Goal: Task Accomplishment & Management: Use online tool/utility

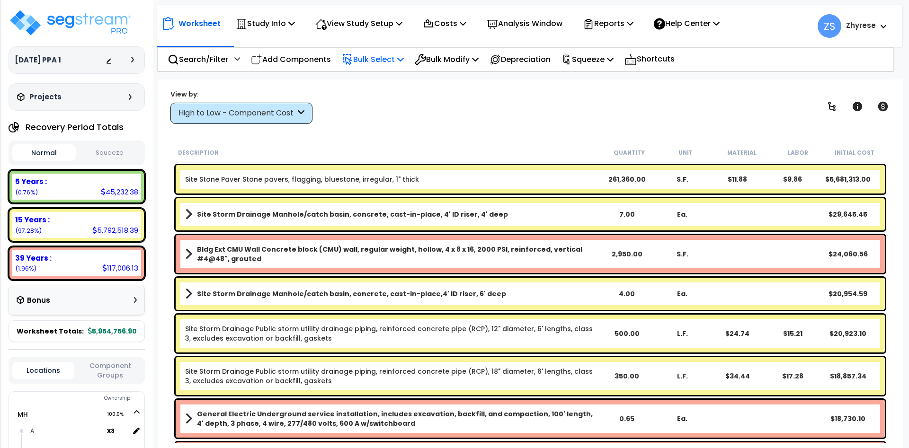
click at [377, 65] on p "Bulk Select" at bounding box center [373, 59] width 62 height 13
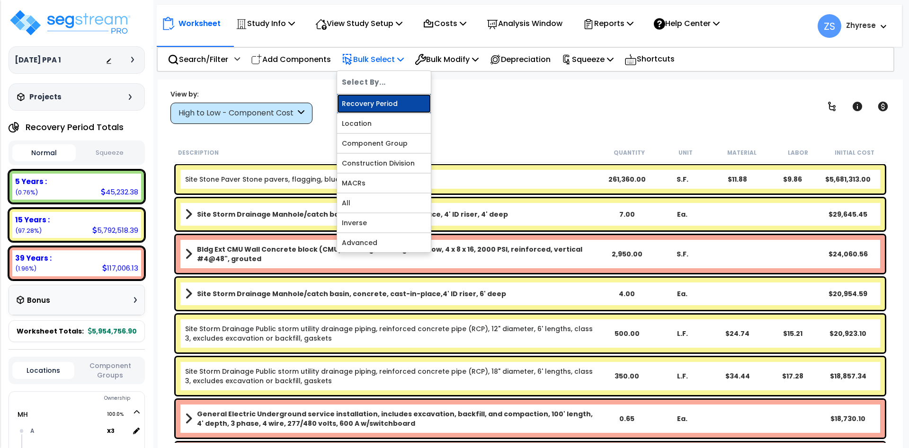
click at [381, 98] on link "Recovery Period" at bounding box center [384, 103] width 94 height 19
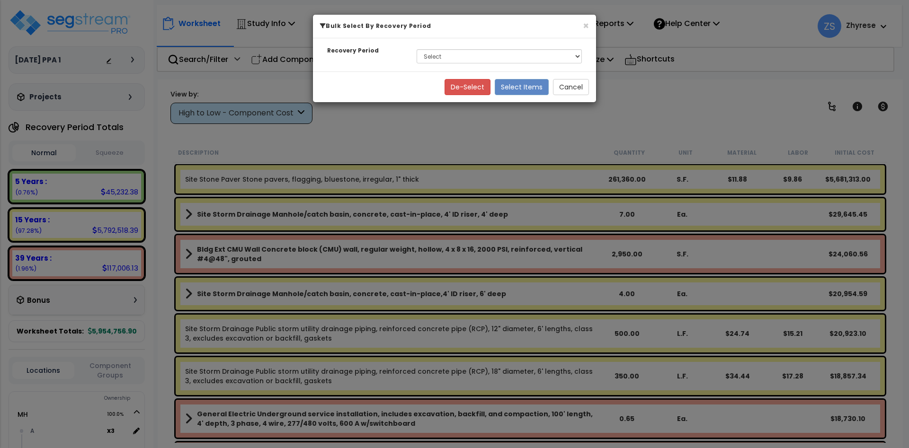
click at [553, 69] on div "Recovery Period Select 5 Years 15 Years 39 Years" at bounding box center [454, 54] width 283 height 33
select select "5Y"
click option "5 Years" at bounding box center [0, 0] width 0 height 0
click at [539, 90] on button "Select Items" at bounding box center [522, 87] width 54 height 16
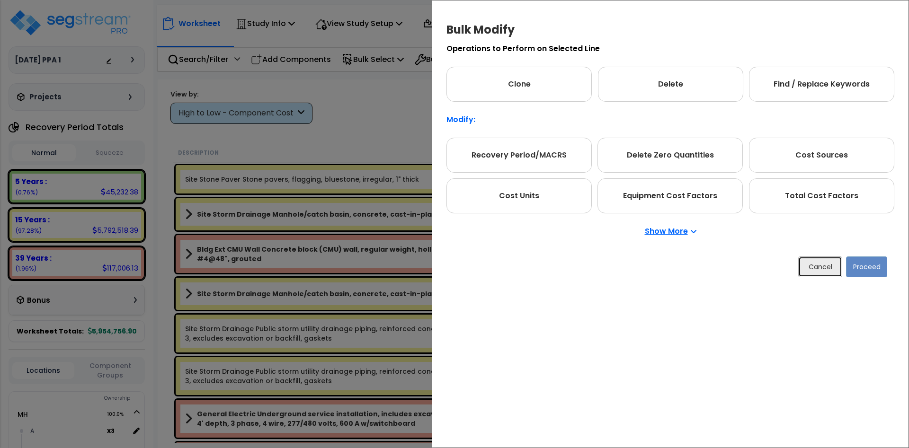
click at [821, 266] on button "Cancel" at bounding box center [820, 267] width 44 height 21
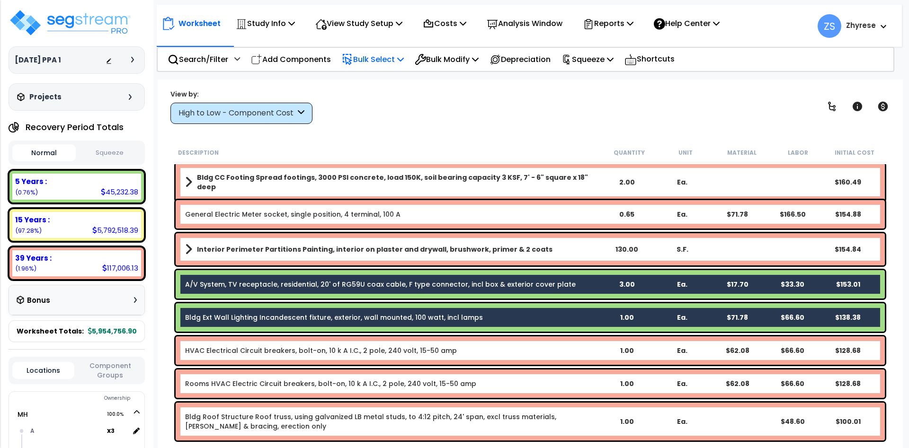
scroll to position [3012, 0]
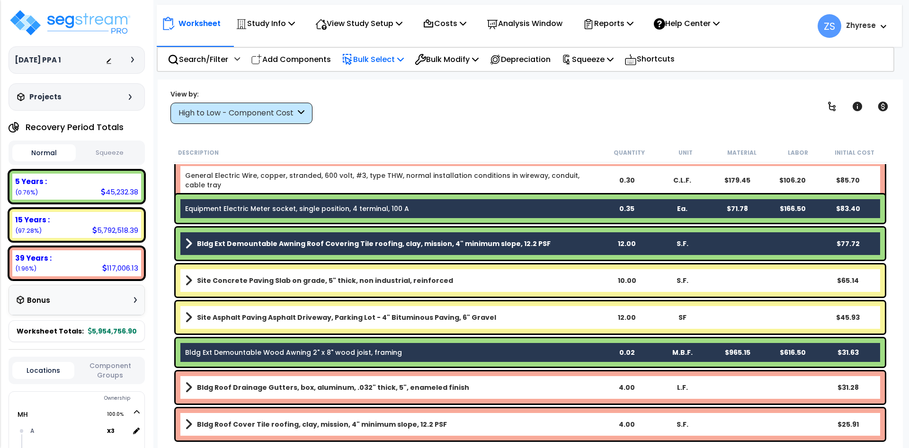
click at [400, 61] on p "Bulk Select" at bounding box center [373, 59] width 62 height 13
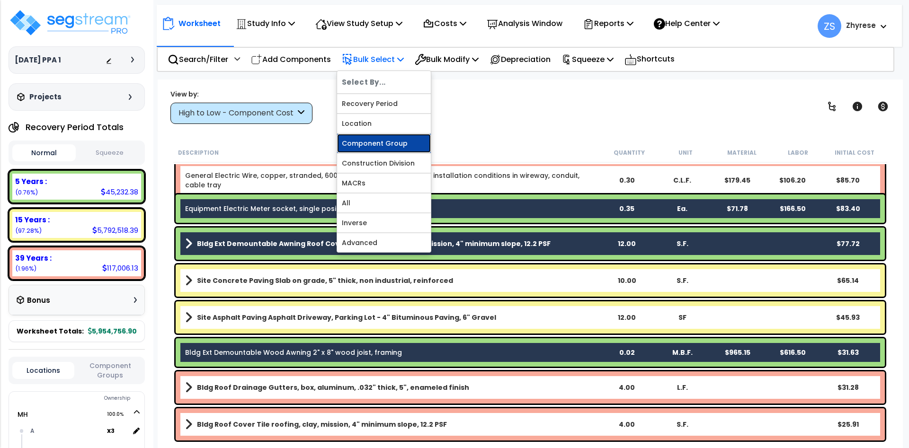
click at [400, 153] on link "Component Group" at bounding box center [384, 143] width 94 height 19
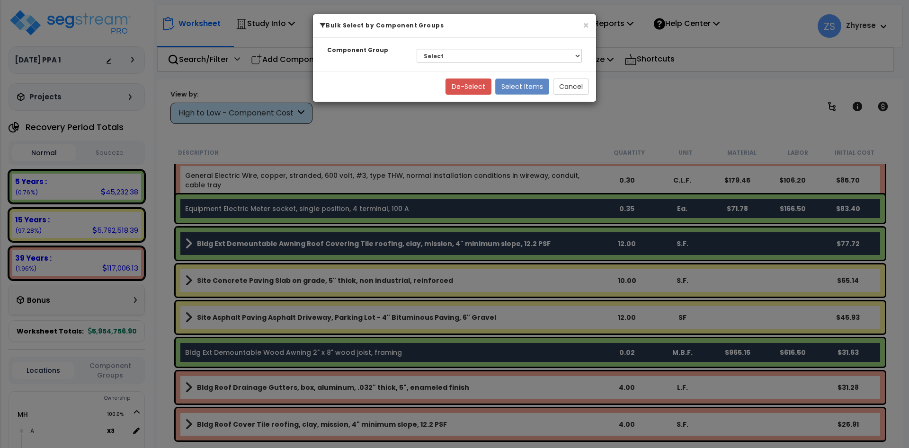
click at [468, 65] on div "Select BLDG FOUNDATIONS CONCRETE SUPERSTRUCTURE EXTERIOR CMU MASONRY WALLS THER…" at bounding box center [499, 56] width 179 height 22
click at [417, 49] on select "Select BLDG FOUNDATIONS CONCRETE SUPERSTRUCTURE EXTERIOR CMU MASONRY WALLS THER…" at bounding box center [499, 56] width 165 height 14
select select "70006"
click option "BLDG FOUNDATIONS" at bounding box center [0, 0] width 0 height 0
click at [538, 89] on button "Select Items" at bounding box center [522, 87] width 54 height 16
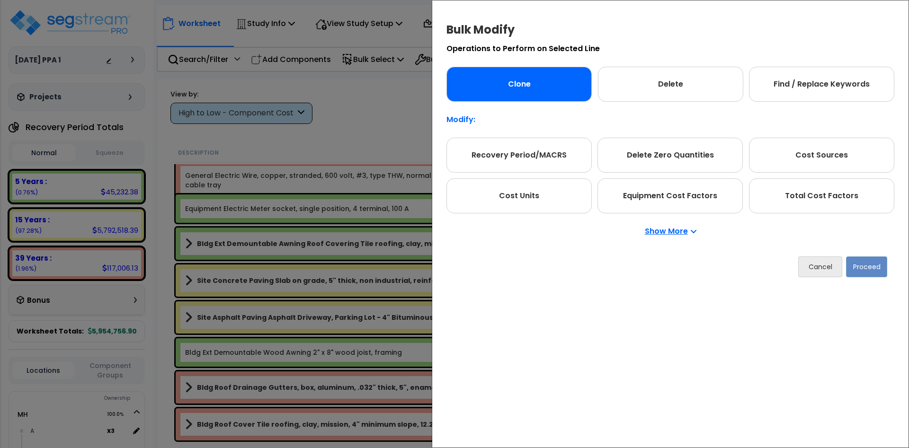
click at [559, 93] on div "Clone" at bounding box center [519, 84] width 145 height 35
click at [862, 265] on button "Proceed" at bounding box center [866, 267] width 41 height 21
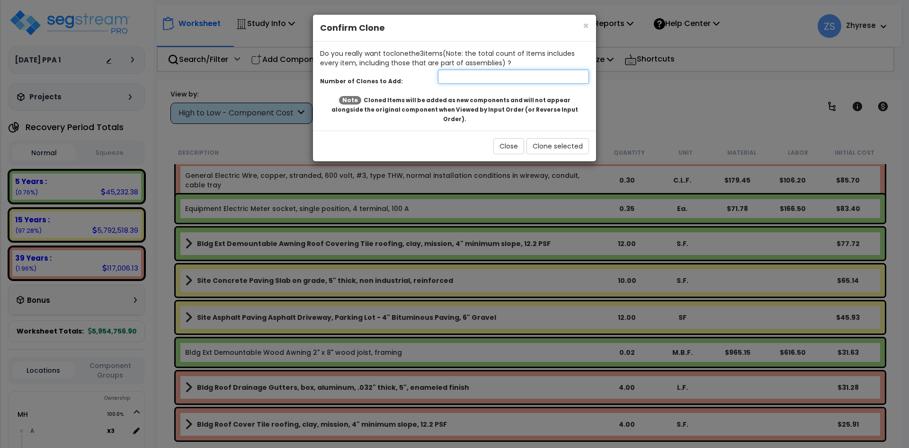
click at [513, 76] on input "number" at bounding box center [513, 77] width 151 height 14
type input "1"
click at [566, 138] on button "Clone selected" at bounding box center [558, 146] width 63 height 16
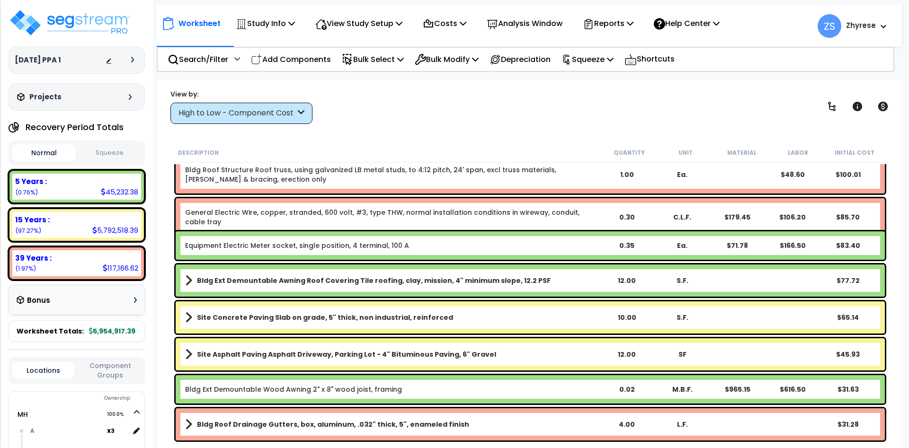
click at [290, 116] on div "High to Low - Component Cost" at bounding box center [237, 113] width 117 height 11
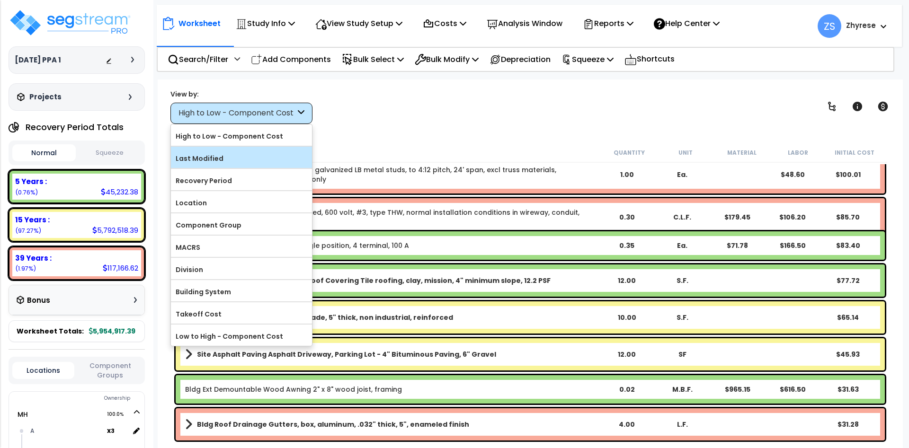
click at [277, 152] on label "Last Modified" at bounding box center [241, 159] width 141 height 14
click at [0, 0] on input "Last Modified" at bounding box center [0, 0] width 0 height 0
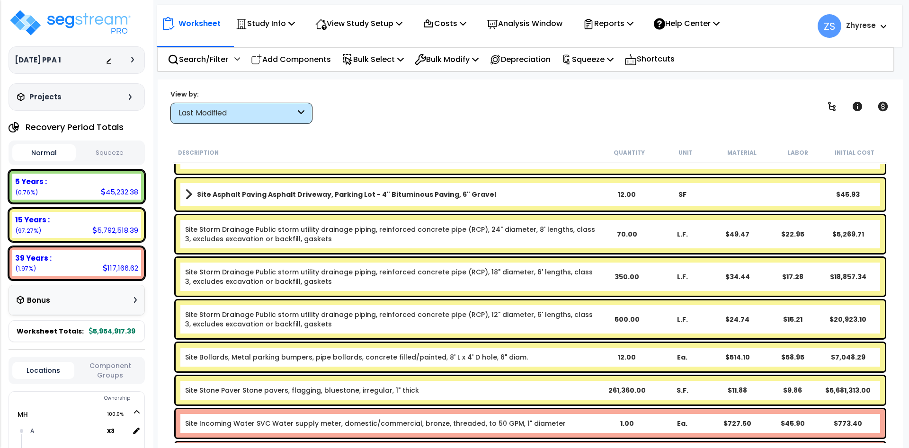
scroll to position [0, 0]
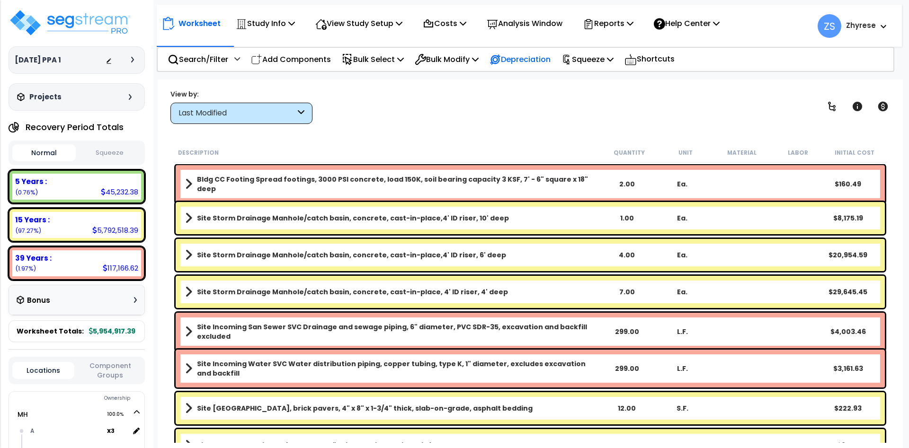
click at [551, 64] on p "Depreciation" at bounding box center [520, 59] width 61 height 13
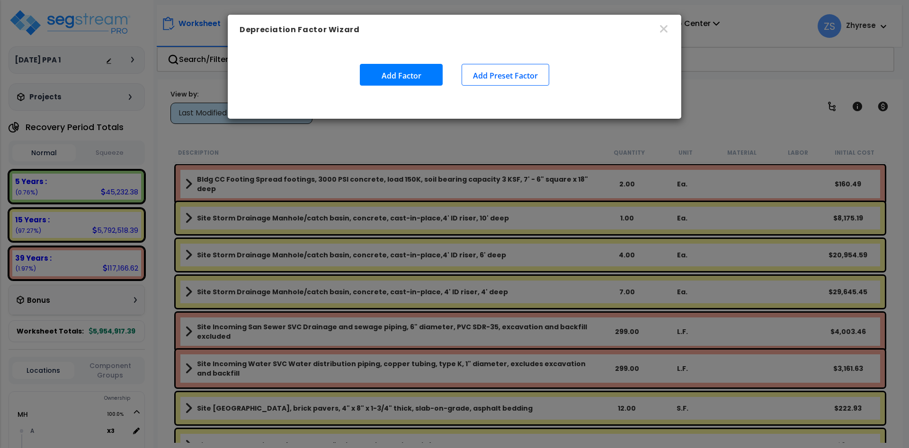
click at [497, 79] on button "Add Preset Factor" at bounding box center [506, 75] width 88 height 22
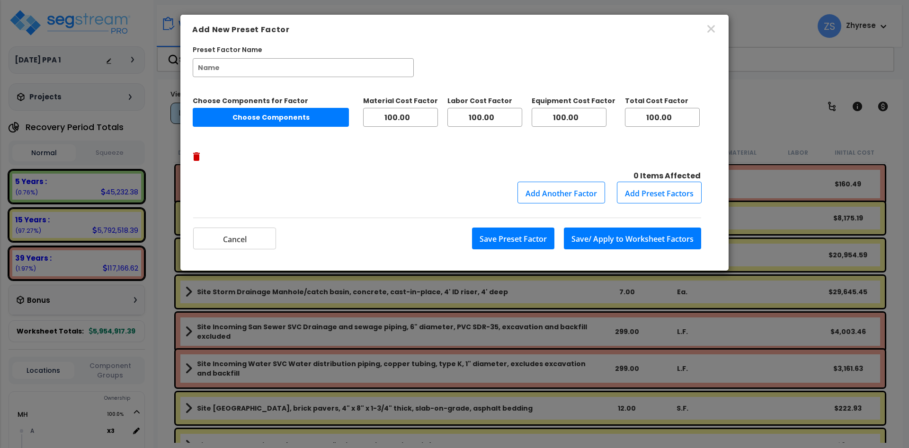
click at [255, 126] on button "Choose Components" at bounding box center [271, 117] width 156 height 19
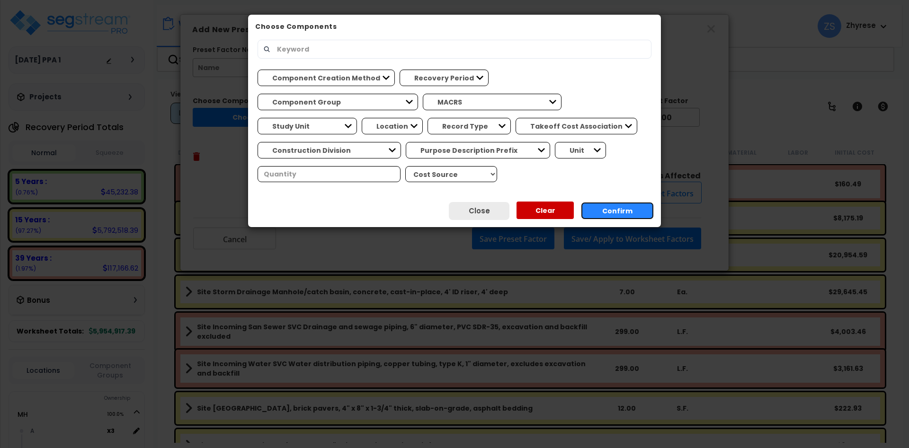
click at [606, 215] on button "Confirm" at bounding box center [617, 211] width 73 height 18
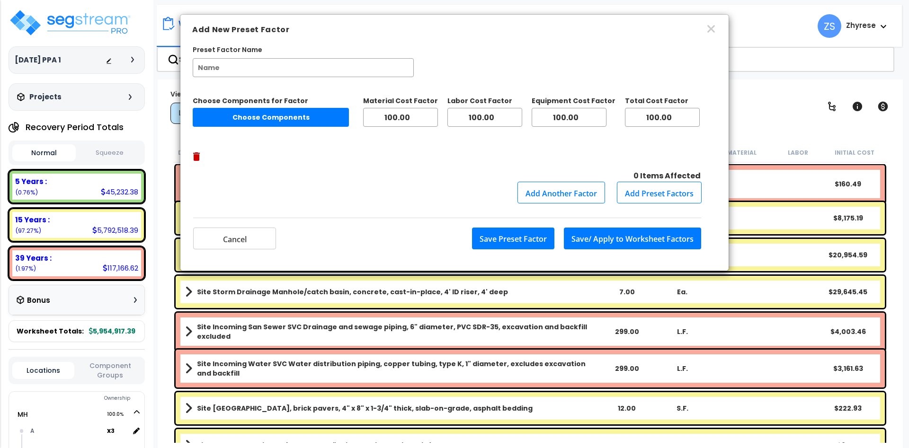
click at [299, 125] on button "Choose Components" at bounding box center [271, 117] width 156 height 19
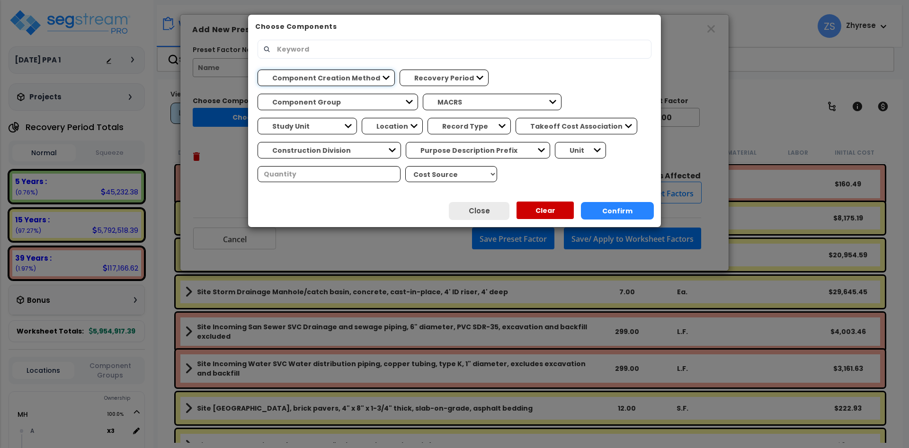
click at [258, 70] on select "Component Creation Method Manually Generated Model Generated" at bounding box center [326, 78] width 137 height 17
click at [400, 70] on select "Recovery Period 5 Years 15 Years 39 Years" at bounding box center [444, 78] width 89 height 17
click option "5 Years" at bounding box center [0, 0] width 0 height 0
click at [612, 213] on button "Confirm" at bounding box center [617, 211] width 73 height 18
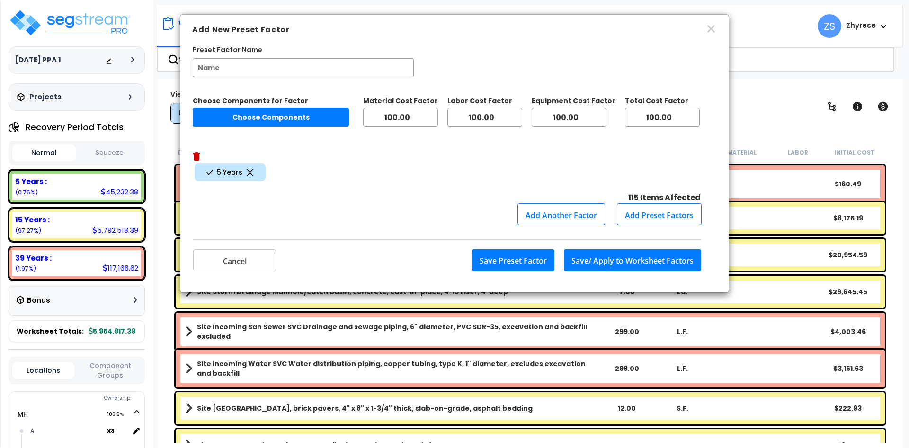
click at [287, 114] on button "Choose Components" at bounding box center [271, 117] width 156 height 19
select select "5Y"
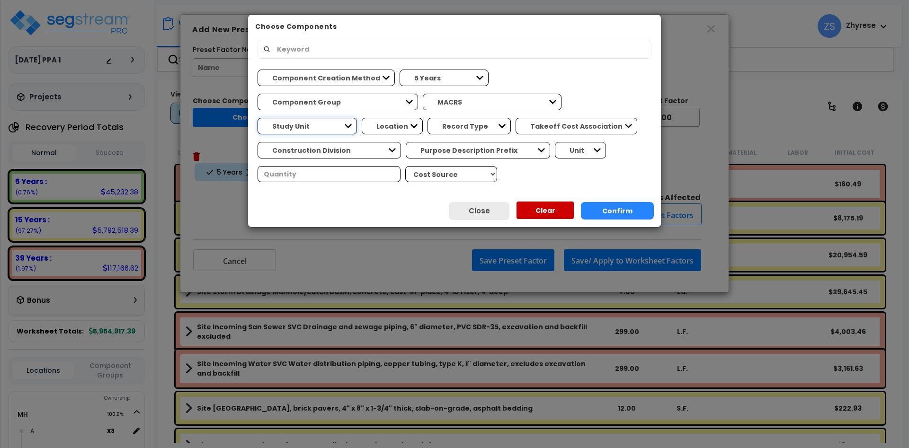
click at [258, 118] on select "Study Unit MH Site Improvements" at bounding box center [307, 126] width 99 height 17
select select "172542"
click option "MH" at bounding box center [0, 0] width 0 height 0
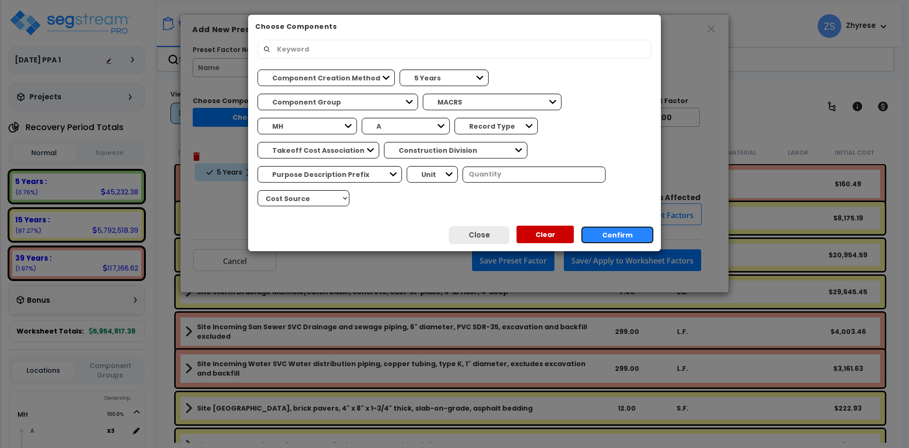
click at [646, 226] on button "Confirm" at bounding box center [617, 235] width 73 height 18
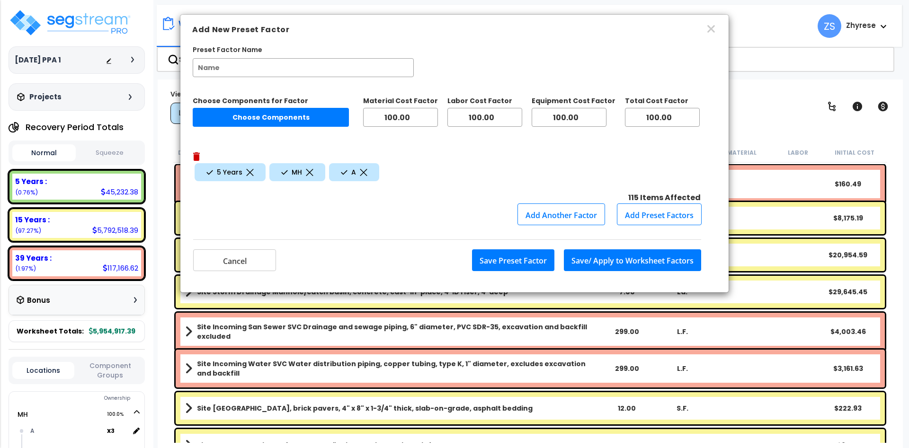
click at [227, 121] on button "Choose Components" at bounding box center [271, 117] width 156 height 19
select select "5Y"
select select "172542"
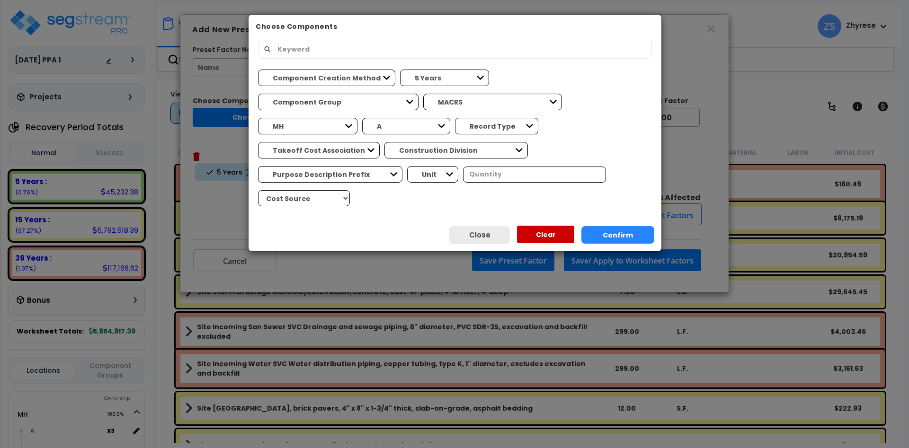
click at [450, 114] on div "A Building Building Interior Casino" at bounding box center [406, 126] width 88 height 24
click at [362, 118] on select "A Building Building Interior Casino" at bounding box center [406, 126] width 88 height 17
select select "31198"
click option "Casino" at bounding box center [0, 0] width 0 height 0
click at [606, 226] on button "Confirm" at bounding box center [617, 235] width 73 height 18
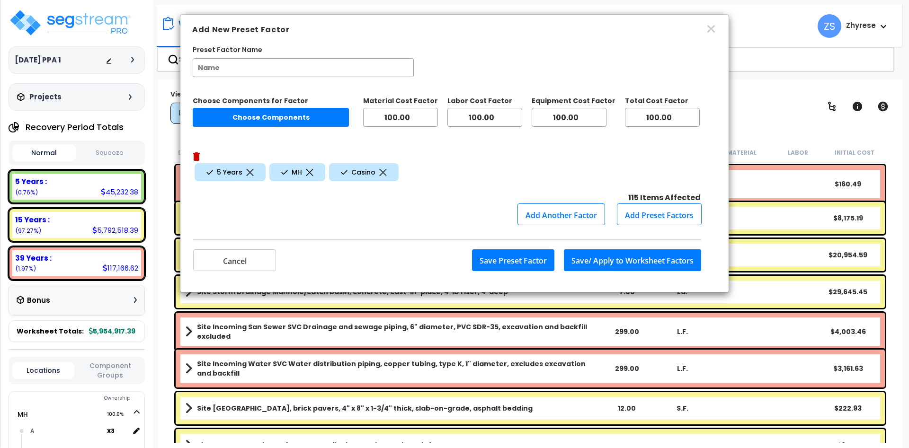
click at [513, 250] on button "Save Preset Factor" at bounding box center [513, 261] width 82 height 22
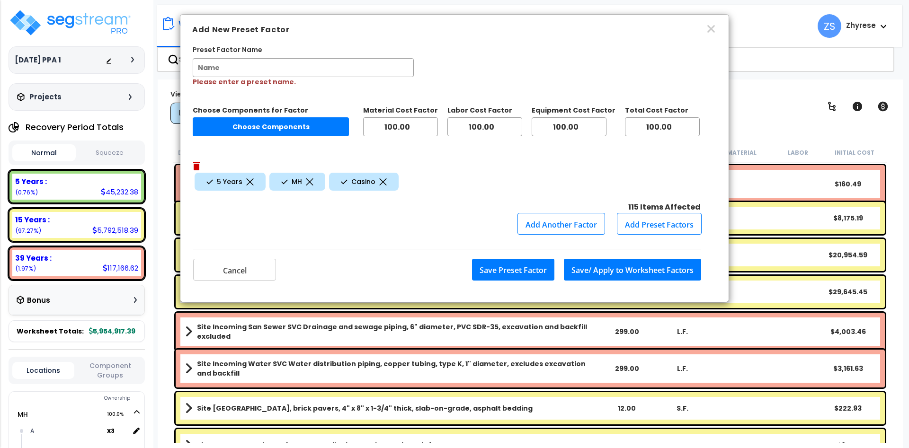
click at [346, 67] on input "Preset Factor Name" at bounding box center [303, 67] width 221 height 19
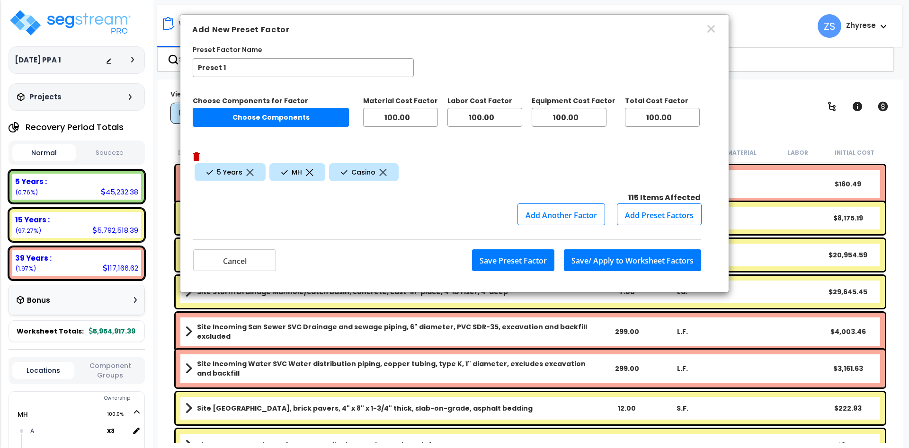
type input "Preset 1"
click at [496, 250] on button "Save Preset Factor" at bounding box center [513, 261] width 82 height 22
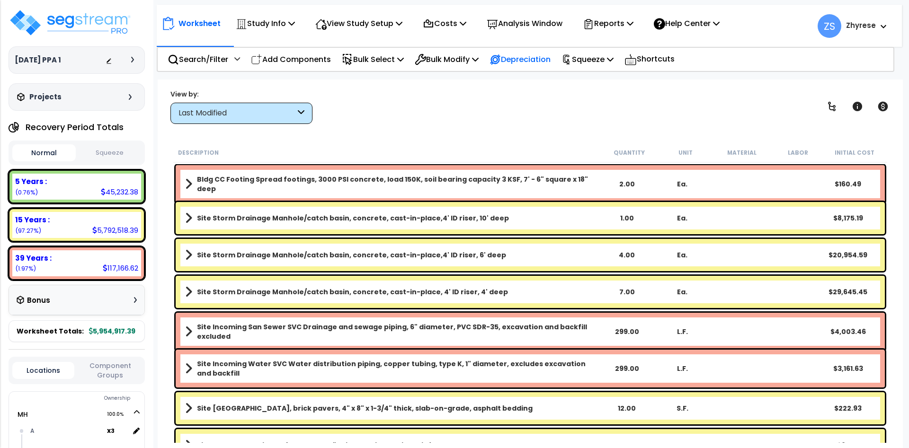
click at [533, 58] on p "Depreciation" at bounding box center [520, 59] width 61 height 13
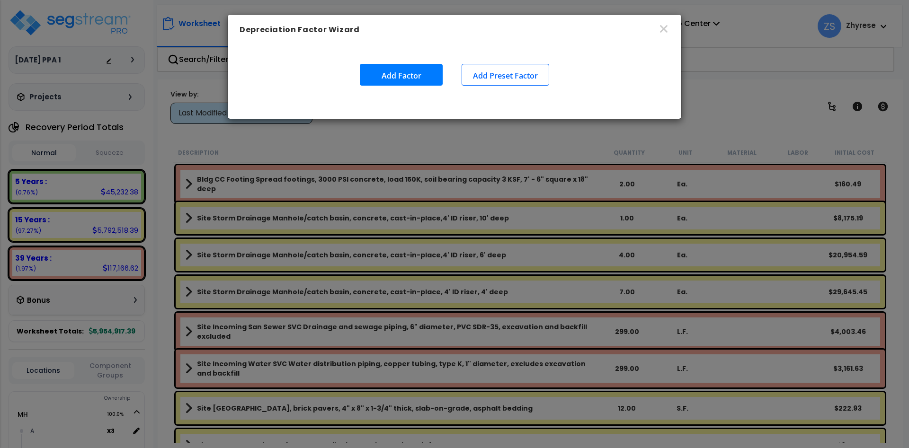
click at [524, 73] on button "Add Preset Factor" at bounding box center [506, 75] width 88 height 22
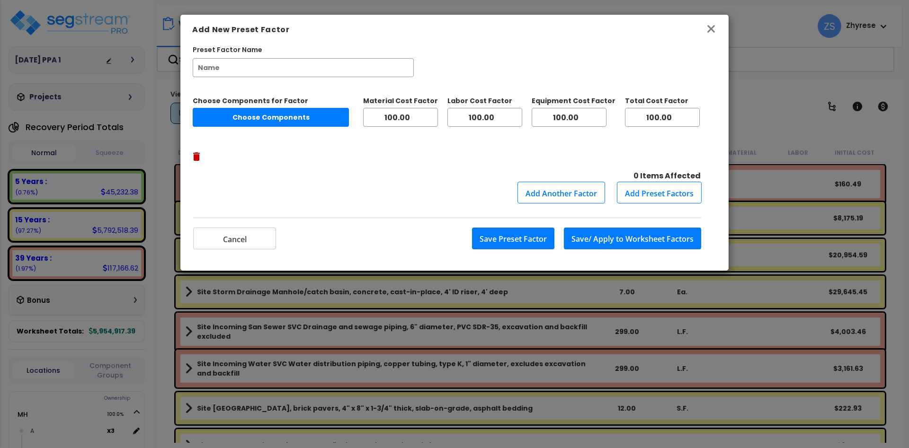
click at [707, 30] on icon "button" at bounding box center [711, 29] width 8 height 8
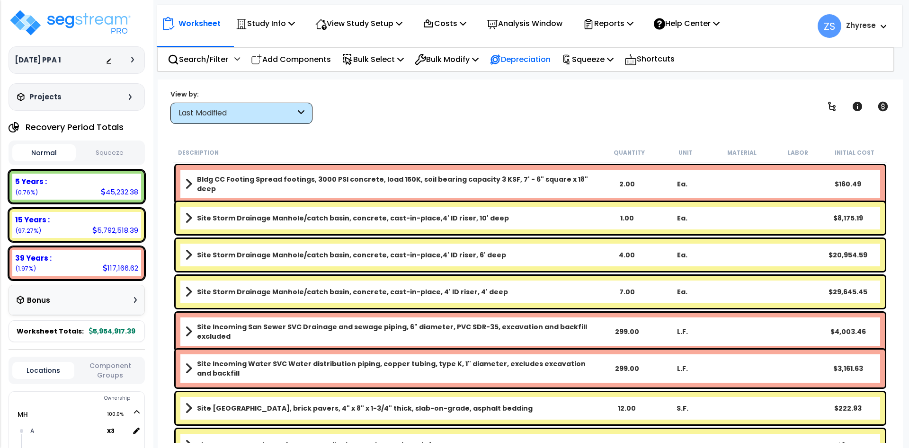
click at [551, 66] on div "Depreciation" at bounding box center [520, 59] width 61 height 22
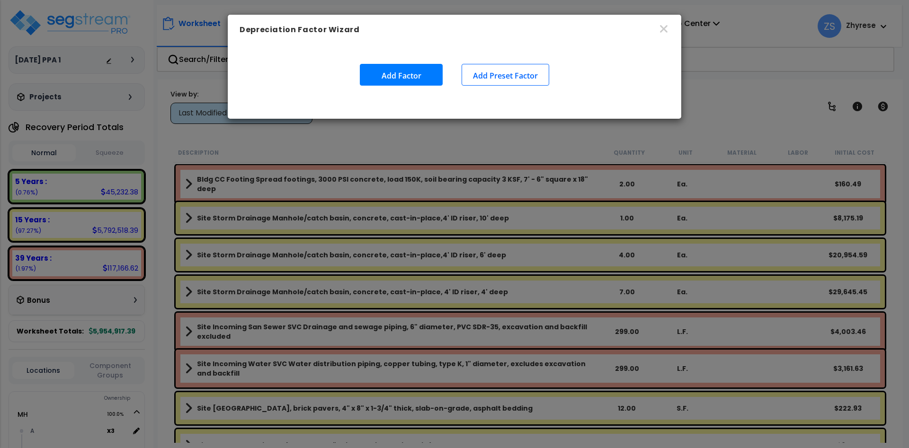
click at [417, 72] on button "Add Factor" at bounding box center [401, 75] width 83 height 22
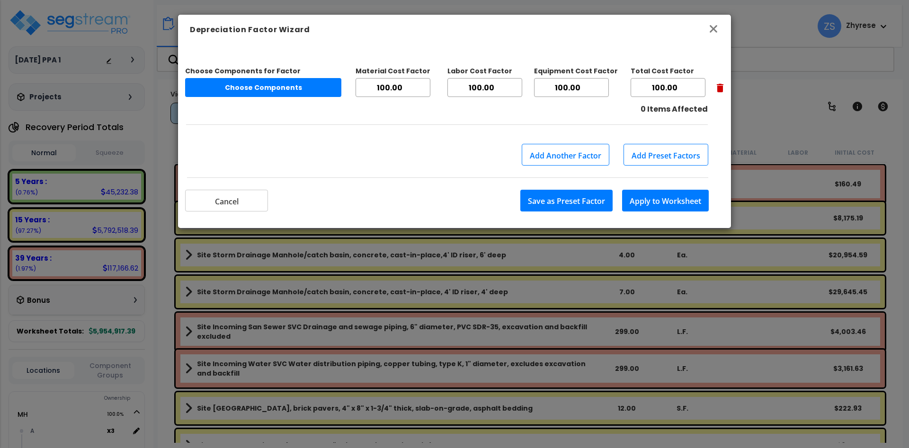
click at [716, 27] on icon "button" at bounding box center [714, 29] width 8 height 8
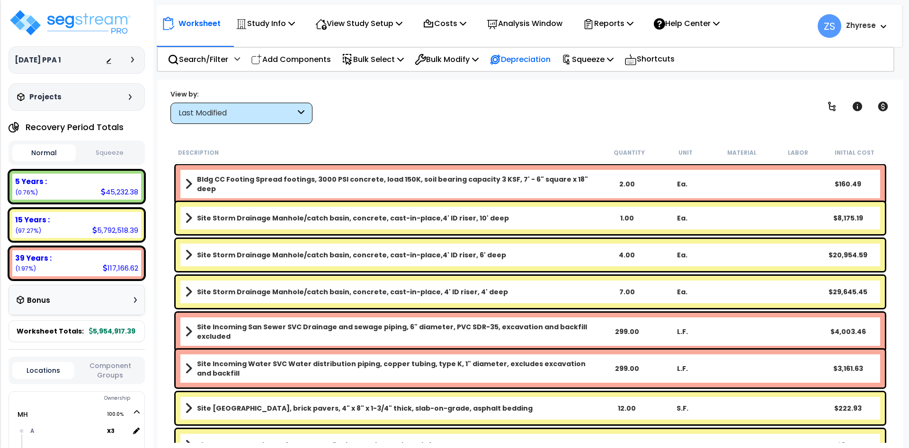
click at [538, 56] on p "Depreciation" at bounding box center [520, 59] width 61 height 13
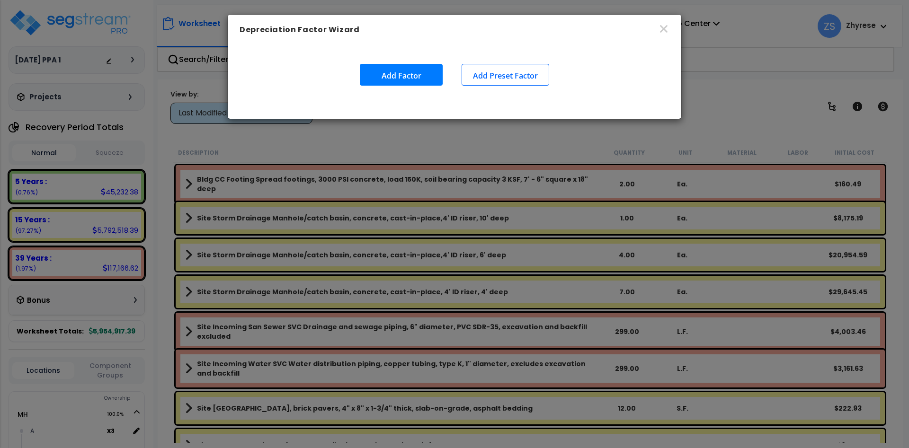
click at [543, 73] on button "Add Preset Factor" at bounding box center [506, 75] width 88 height 22
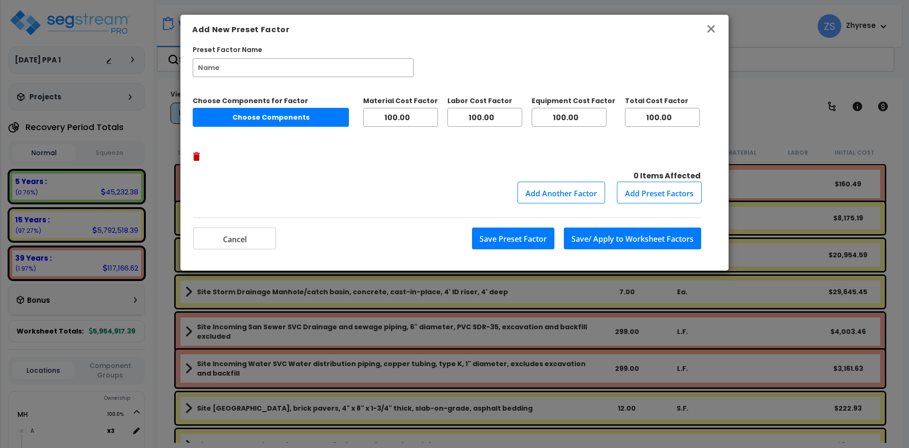
click at [709, 27] on icon "button" at bounding box center [711, 29] width 8 height 8
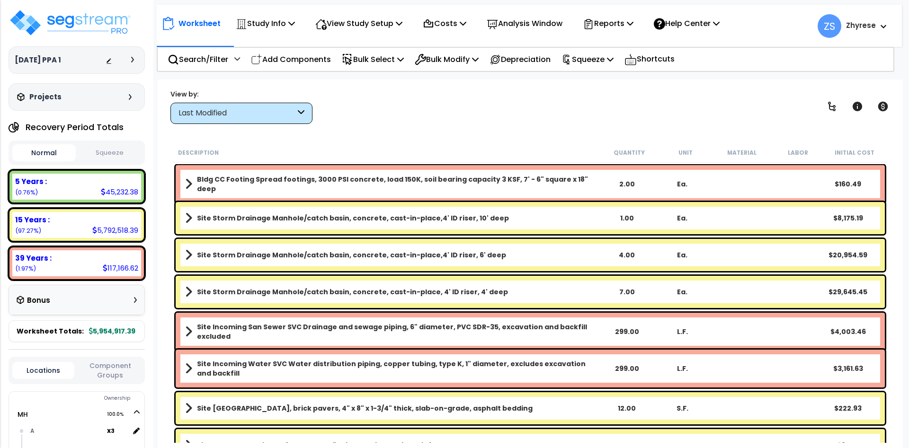
click at [260, 177] on b "Bldg CC Footing Spread footings, 3000 PSI concrete, load 150K, soil bearing cap…" at bounding box center [398, 184] width 402 height 19
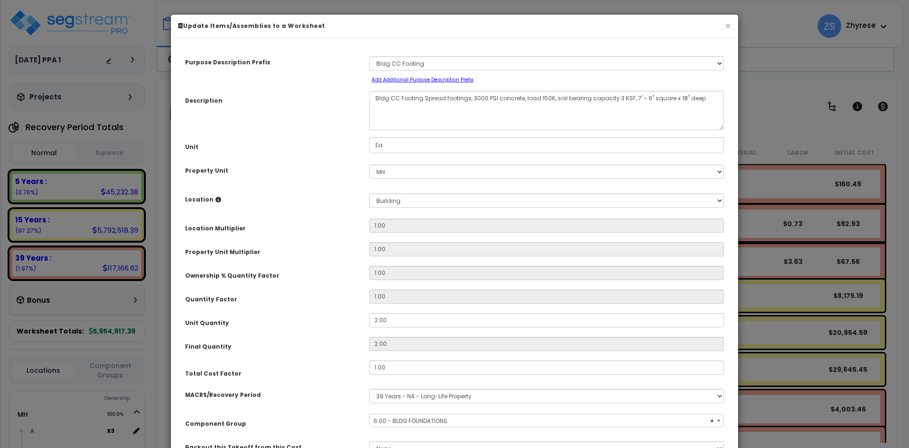
select select "70006"
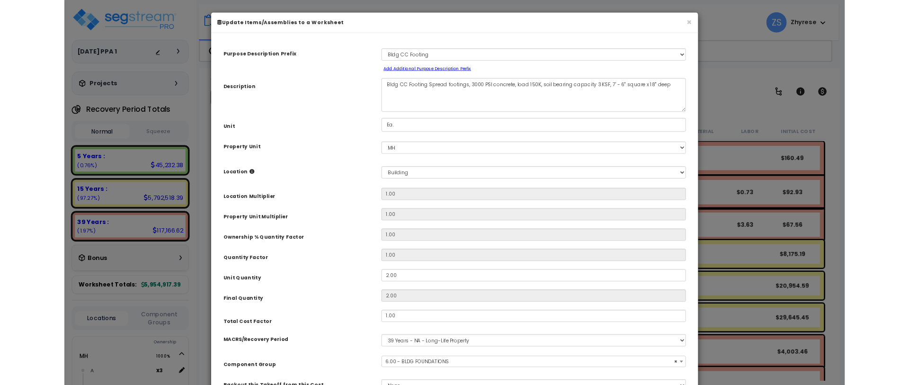
scroll to position [86, 0]
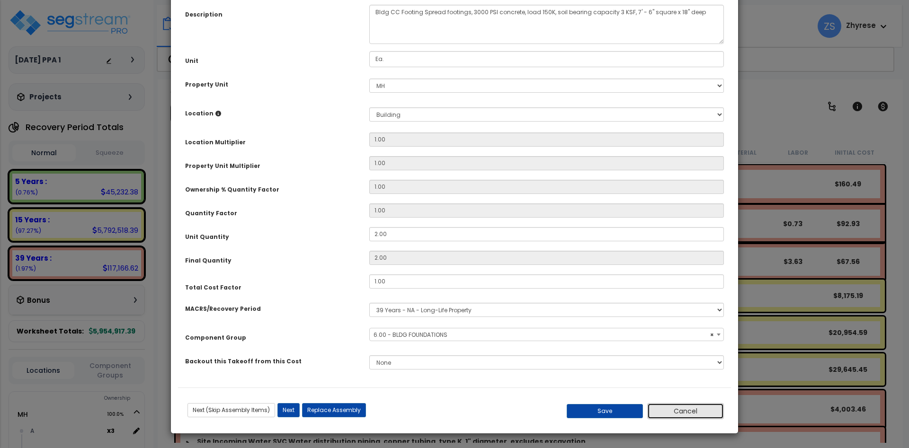
click at [702, 417] on button "Cancel" at bounding box center [685, 411] width 77 height 16
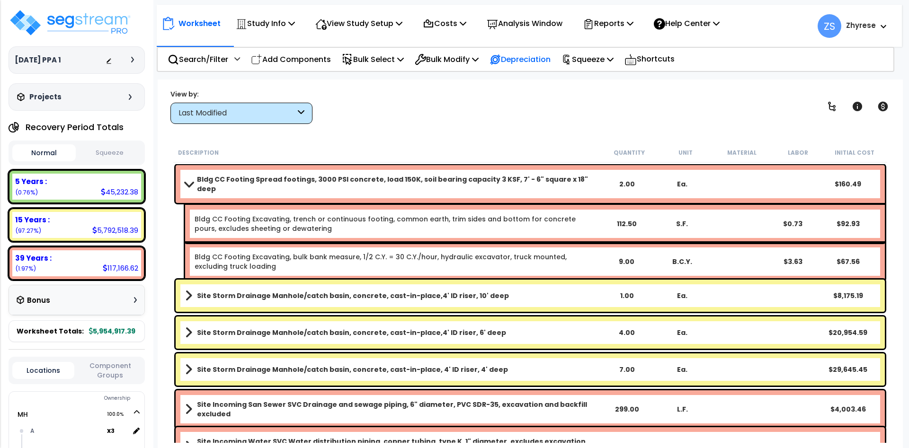
click at [506, 68] on div "Depreciation" at bounding box center [520, 59] width 61 height 22
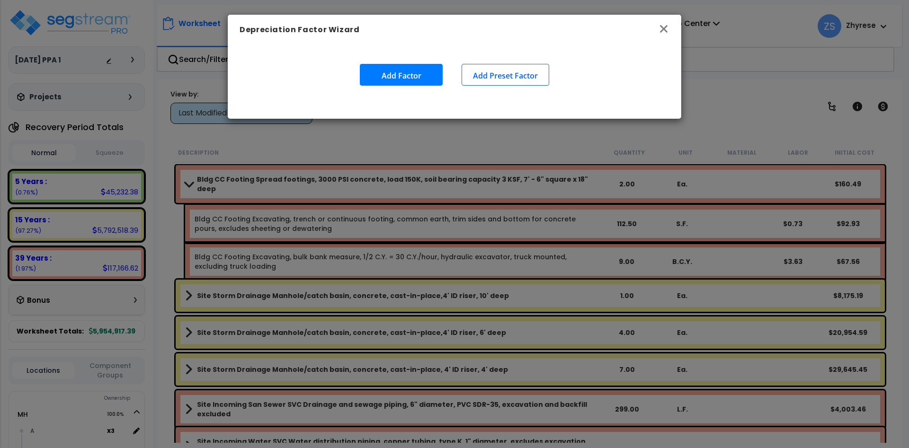
click at [663, 31] on icon "button" at bounding box center [663, 28] width 11 height 11
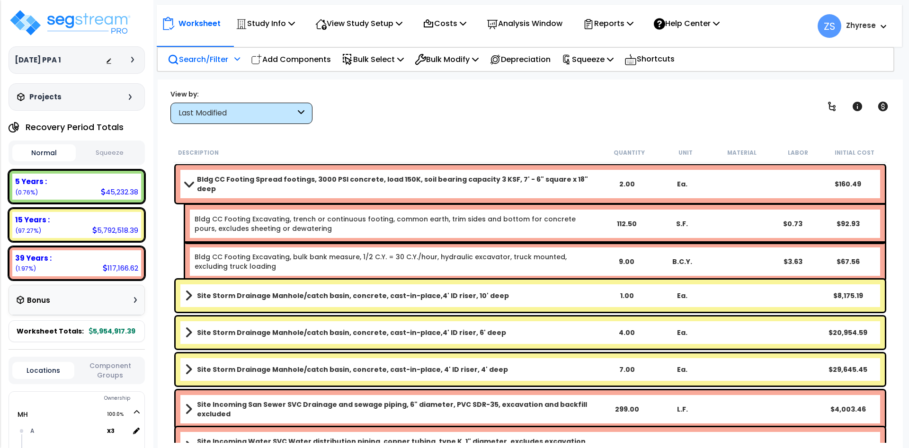
click at [200, 63] on p "Search/Filter" at bounding box center [198, 59] width 61 height 13
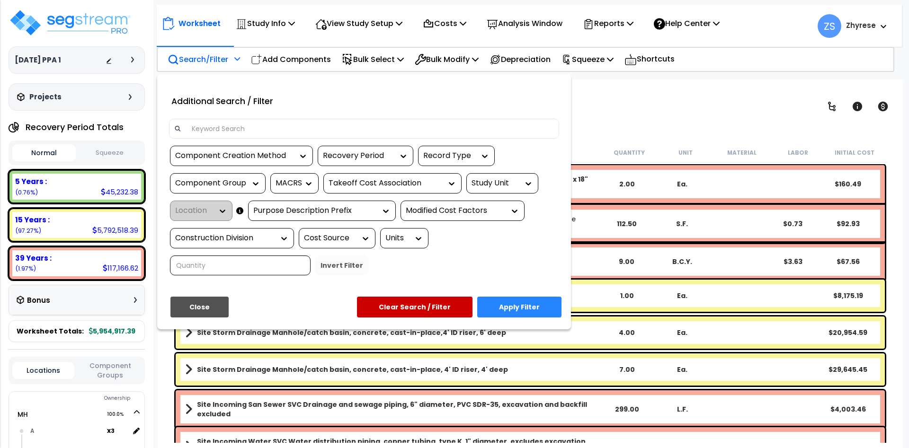
click at [516, 58] on div at bounding box center [454, 224] width 909 height 448
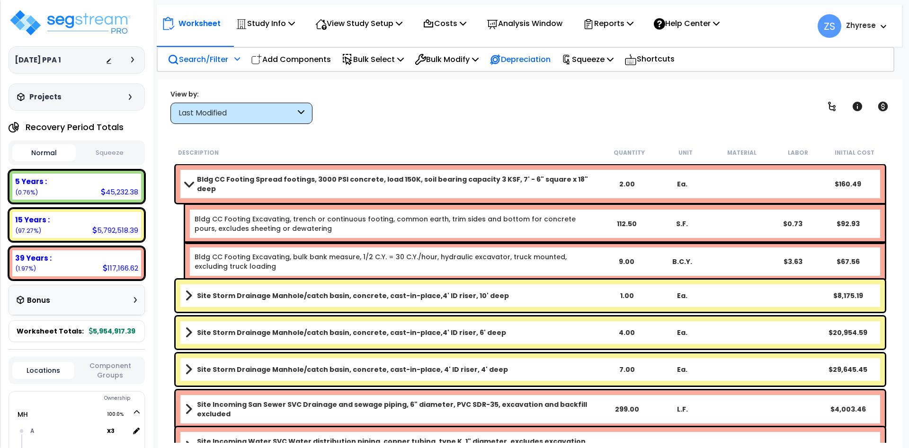
click at [549, 56] on p "Depreciation" at bounding box center [520, 59] width 61 height 13
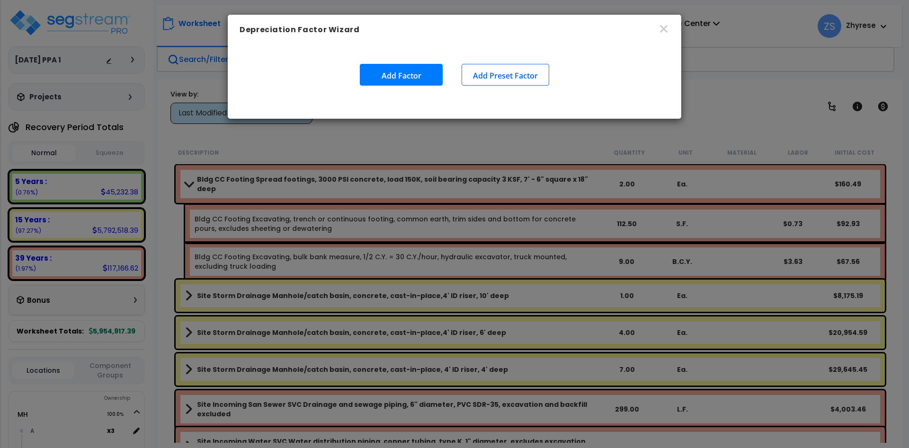
click at [522, 80] on button "Add Preset Factor" at bounding box center [506, 75] width 88 height 22
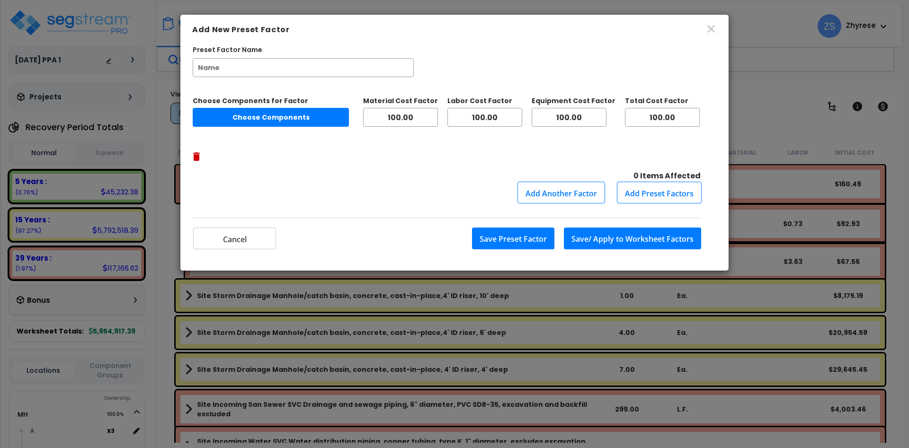
click at [274, 70] on input "Preset Factor Name" at bounding box center [303, 67] width 221 height 19
type input "Preset 1"
click at [252, 121] on button "Choose Components" at bounding box center [271, 117] width 156 height 19
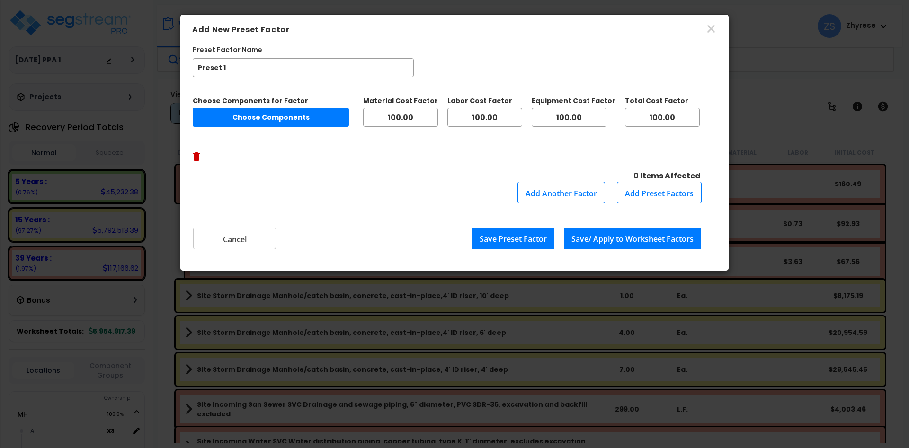
select select
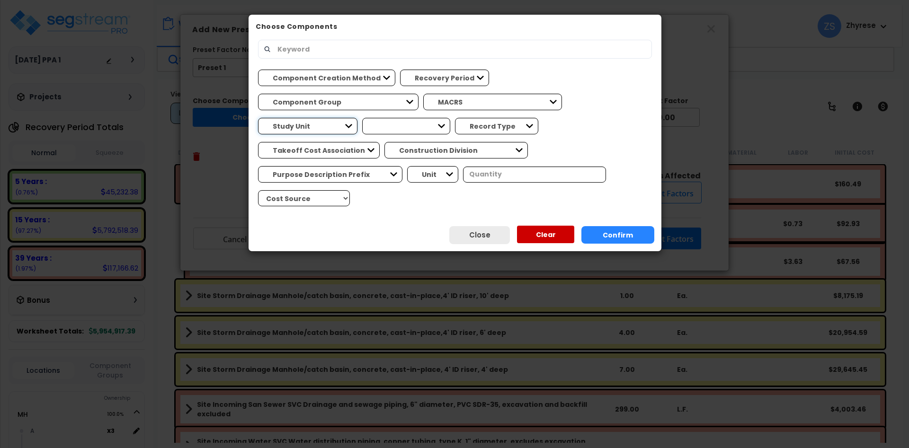
click at [258, 118] on select "Study Unit MH Site Improvements" at bounding box center [307, 126] width 99 height 17
select select "172542"
click option "MH" at bounding box center [0, 0] width 0 height 0
select select "31198"
click option "Casino" at bounding box center [0, 0] width 0 height 0
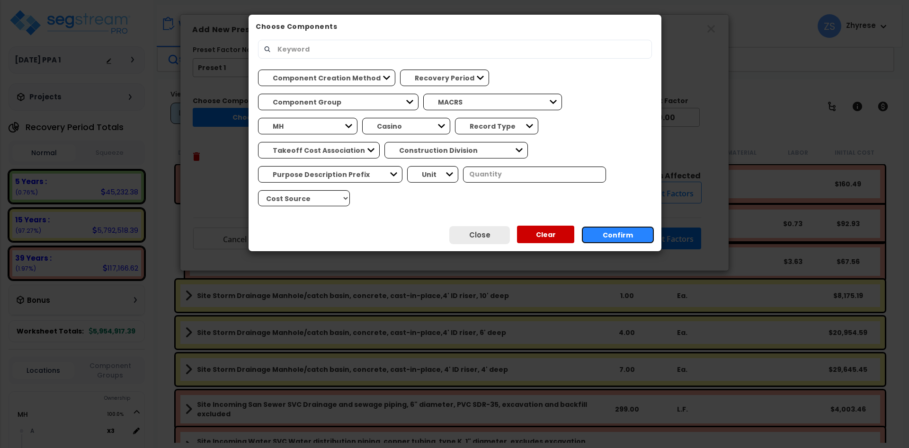
click at [618, 226] on button "Confirm" at bounding box center [617, 235] width 73 height 18
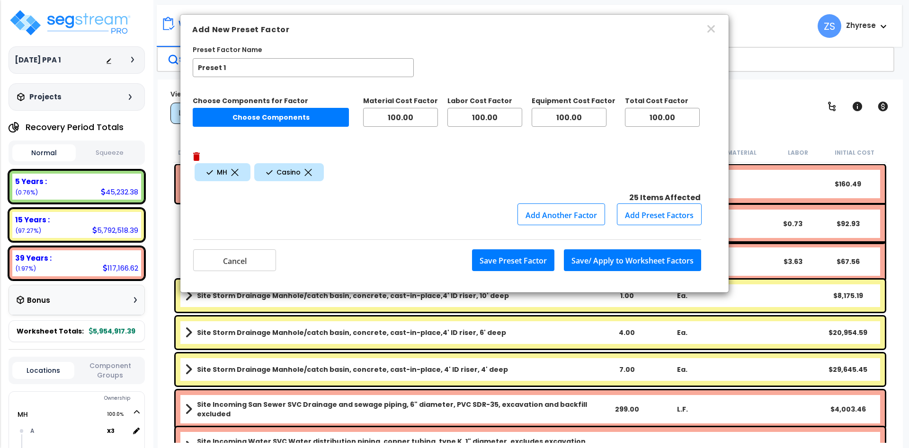
click at [241, 122] on button "Choose Components" at bounding box center [271, 117] width 156 height 19
select select "172542"
select select "31198"
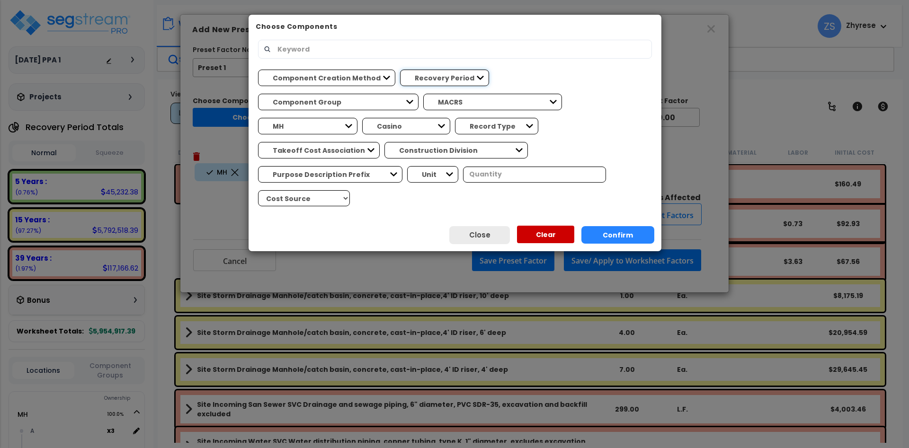
select select "5Y"
click option "5 Years" at bounding box center [0, 0] width 0 height 0
click at [609, 226] on button "Confirm" at bounding box center [617, 235] width 73 height 18
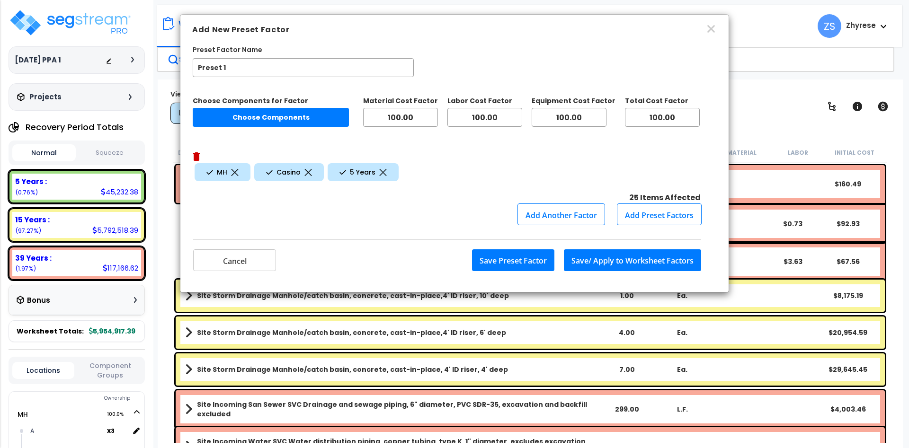
click at [517, 250] on button "Save Preset Factor" at bounding box center [513, 261] width 82 height 22
click at [260, 59] on input "Preset 1" at bounding box center [303, 67] width 221 height 19
type input "Preset 2"
click at [502, 250] on button "Save Preset Factor" at bounding box center [513, 261] width 82 height 22
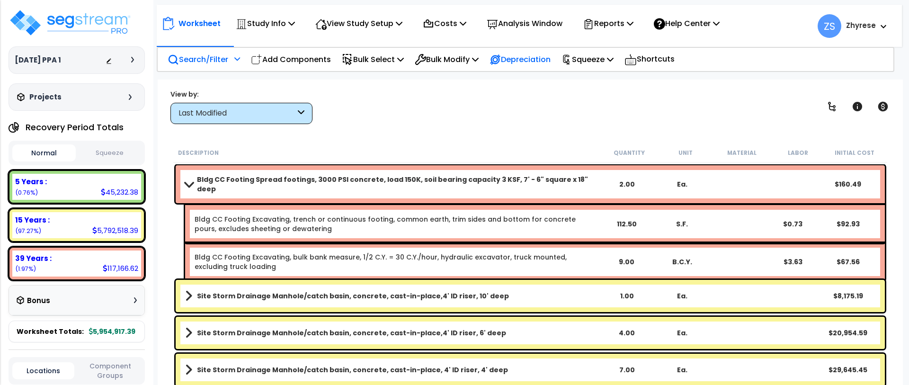
click at [541, 60] on p "Depreciation" at bounding box center [520, 59] width 61 height 13
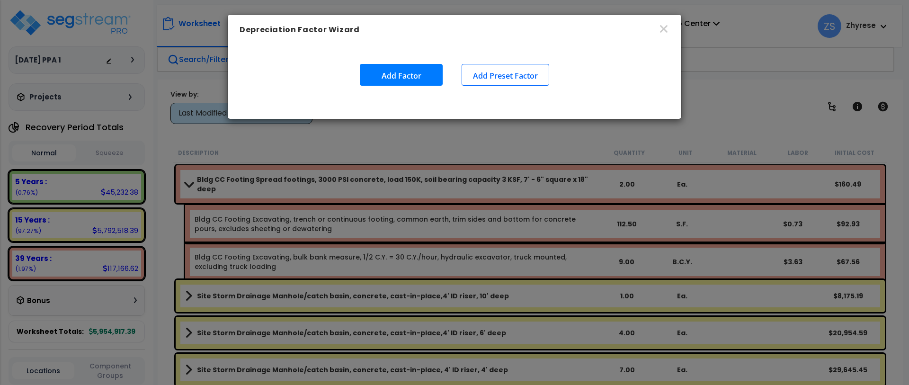
click at [420, 69] on button "Add Factor" at bounding box center [401, 75] width 83 height 22
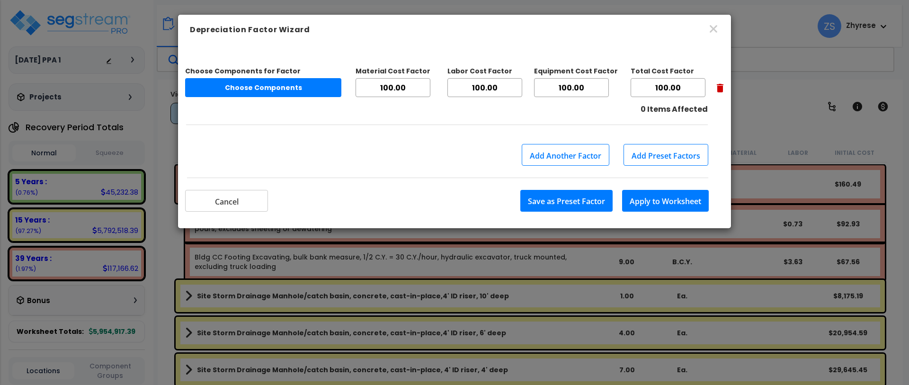
click at [667, 146] on button "Add Preset Factors" at bounding box center [666, 155] width 85 height 22
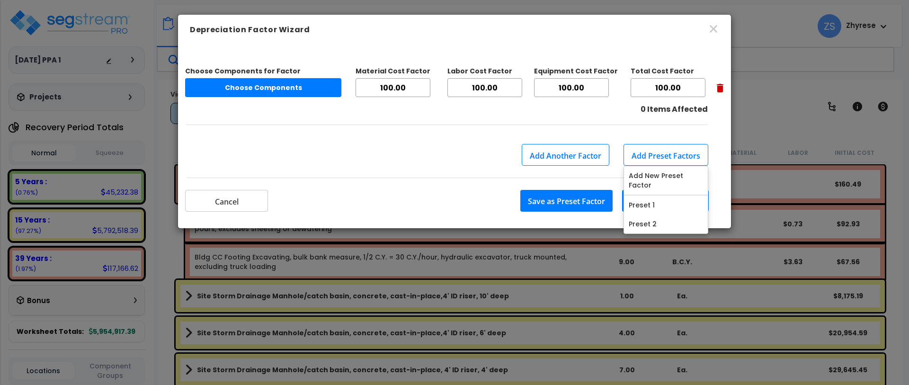
scroll to position [42, 0]
click at [652, 207] on link "Preset 1" at bounding box center [666, 205] width 84 height 19
type input "Preset 1"
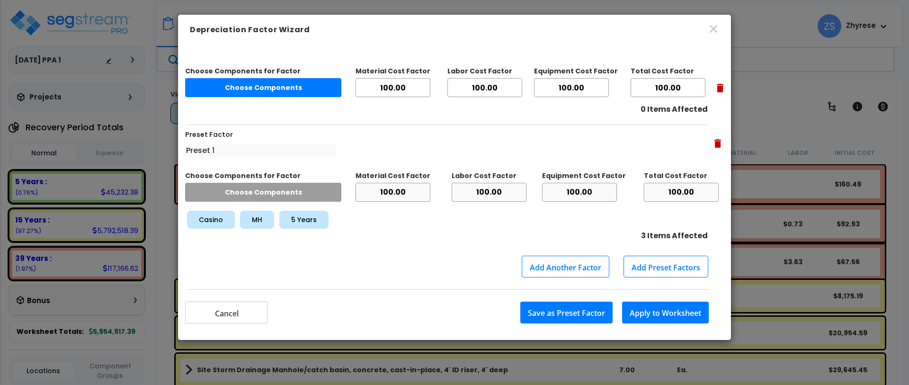
scroll to position [0, 0]
click at [639, 320] on button "Apply to Worksheet" at bounding box center [665, 313] width 87 height 22
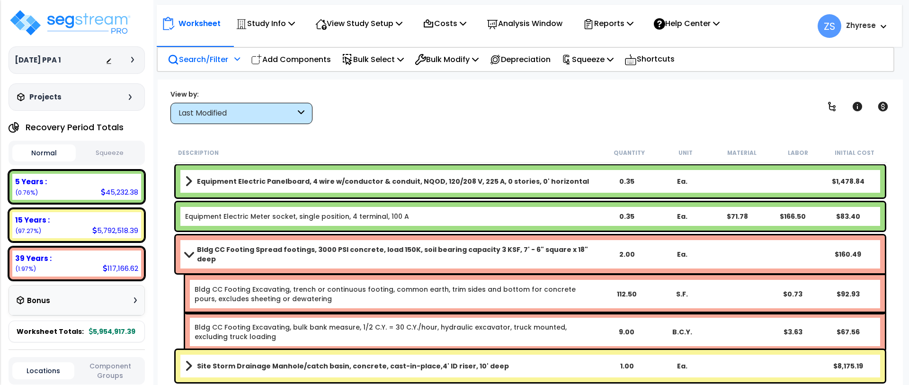
click at [703, 112] on div "View by: Last Modified High to Low - Component Cost" at bounding box center [530, 106] width 726 height 35
click at [547, 24] on p "Analysis Window" at bounding box center [525, 23] width 76 height 13
click at [0, 0] on div at bounding box center [0, 0] width 0 height 0
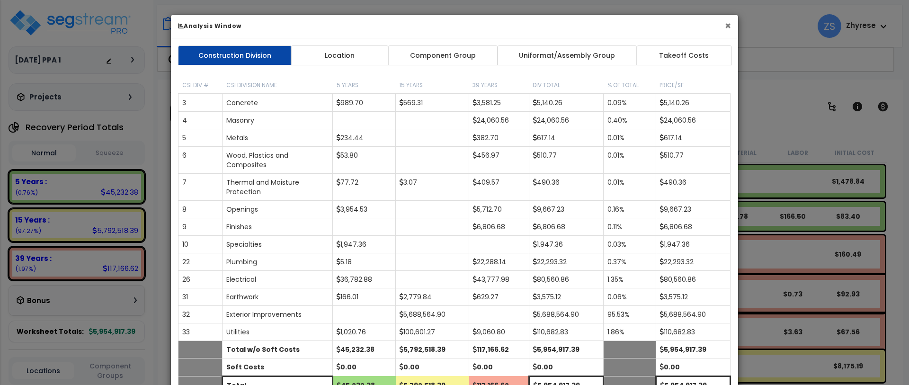
click at [726, 25] on button "×" at bounding box center [728, 26] width 6 height 10
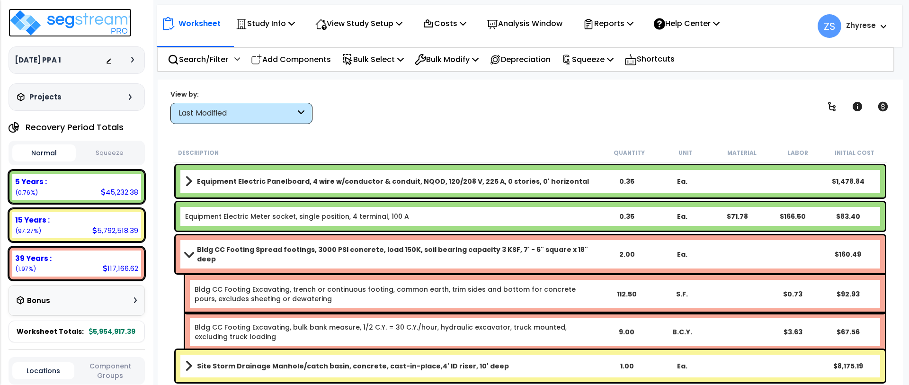
click at [106, 26] on img at bounding box center [70, 23] width 123 height 28
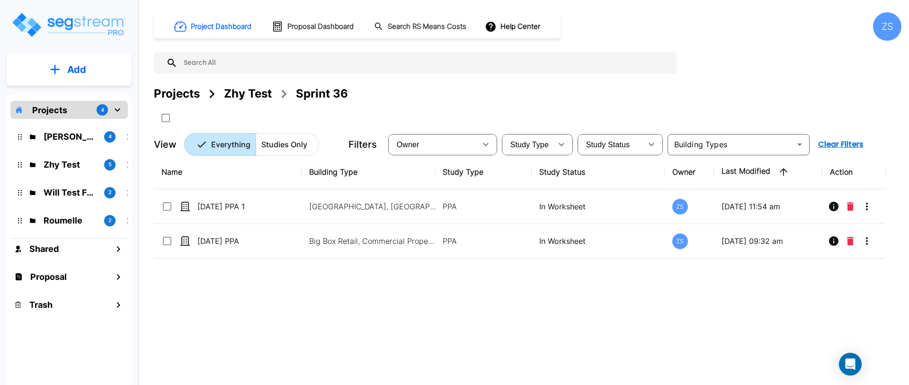
click at [61, 68] on button "Add" at bounding box center [69, 69] width 125 height 27
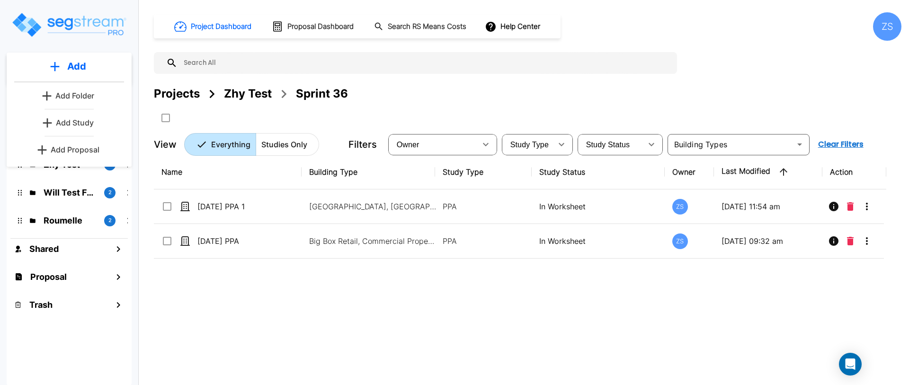
click at [66, 127] on p "Add Study" at bounding box center [75, 122] width 38 height 11
